Goal: Information Seeking & Learning: Learn about a topic

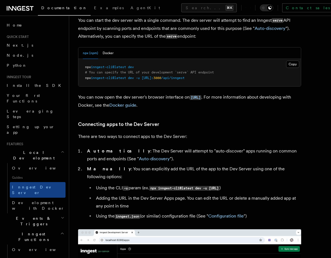
scroll to position [229, 0]
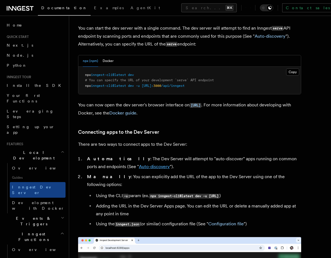
click at [139, 167] on link "Auto-discovery" at bounding box center [154, 166] width 31 height 5
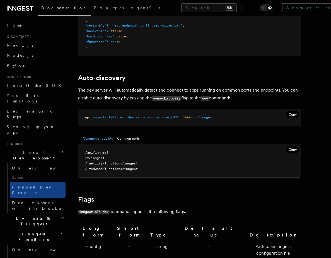
scroll to position [1672, 0]
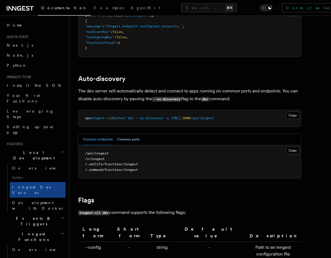
click at [129, 133] on button "Common ports" at bounding box center [128, 138] width 22 height 11
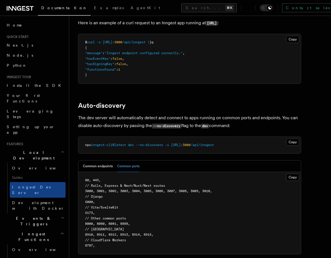
scroll to position [1644, 0]
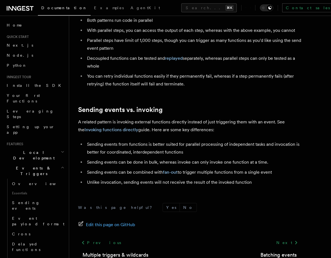
scroll to position [710, 0]
click at [114, 168] on li "Sending events can be combined with fan-out to trigger multiple functions from …" at bounding box center [193, 172] width 216 height 8
click at [108, 168] on li "Sending events can be combined with fan-out to trigger multiple functions from …" at bounding box center [193, 172] width 216 height 8
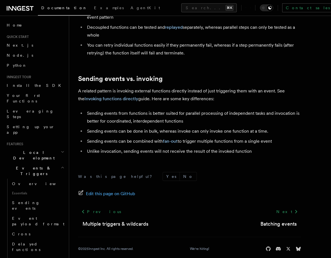
scroll to position [728, 0]
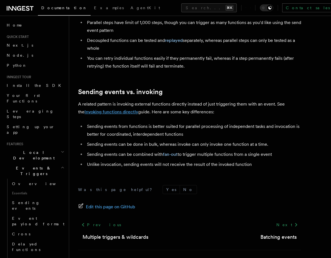
click at [94, 109] on link "Invoking functions directly" at bounding box center [111, 111] width 54 height 5
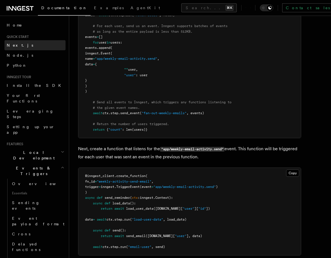
scroll to position [311, 0]
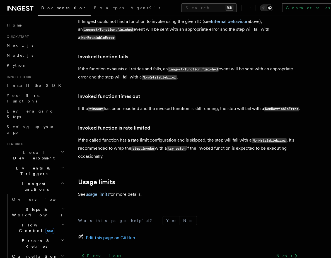
scroll to position [1367, 0]
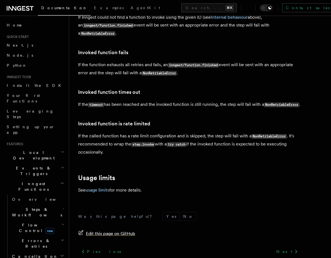
click at [88, 229] on span "Edit this page on GitHub" at bounding box center [110, 233] width 49 height 8
